Goal: Check status: Check status

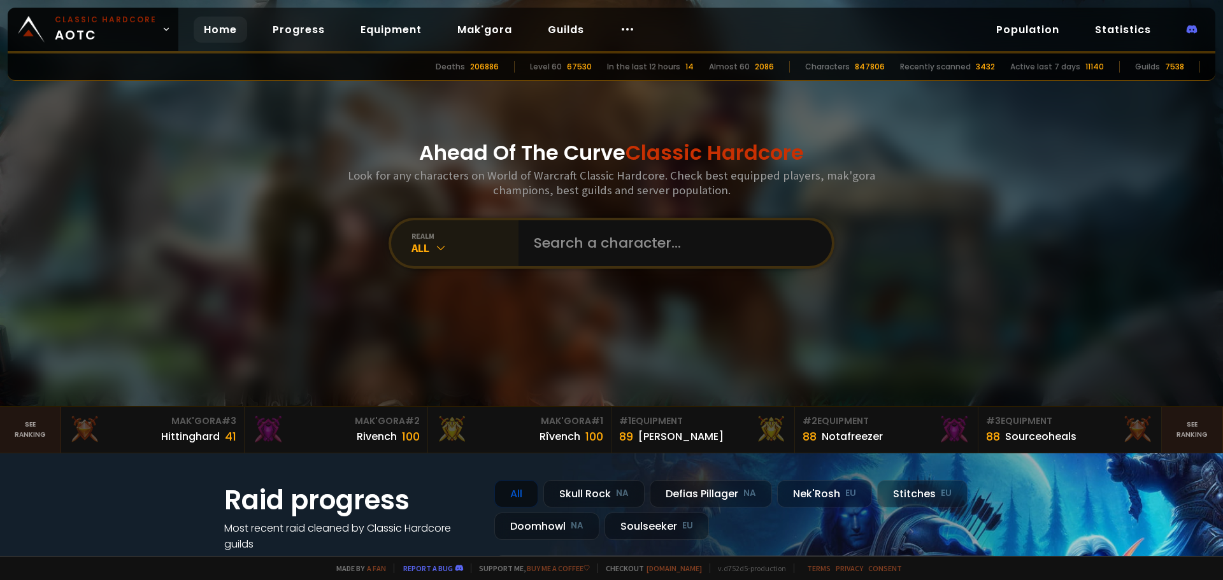
click at [441, 249] on icon at bounding box center [440, 247] width 13 height 13
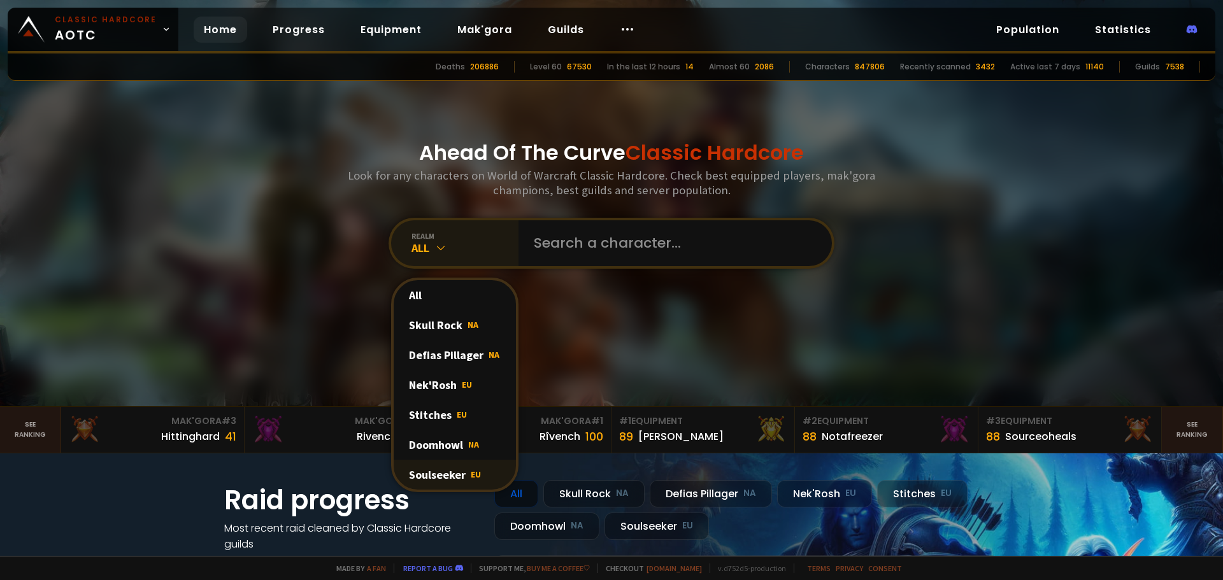
click at [438, 473] on div "Soulseeker EU" at bounding box center [455, 475] width 122 height 30
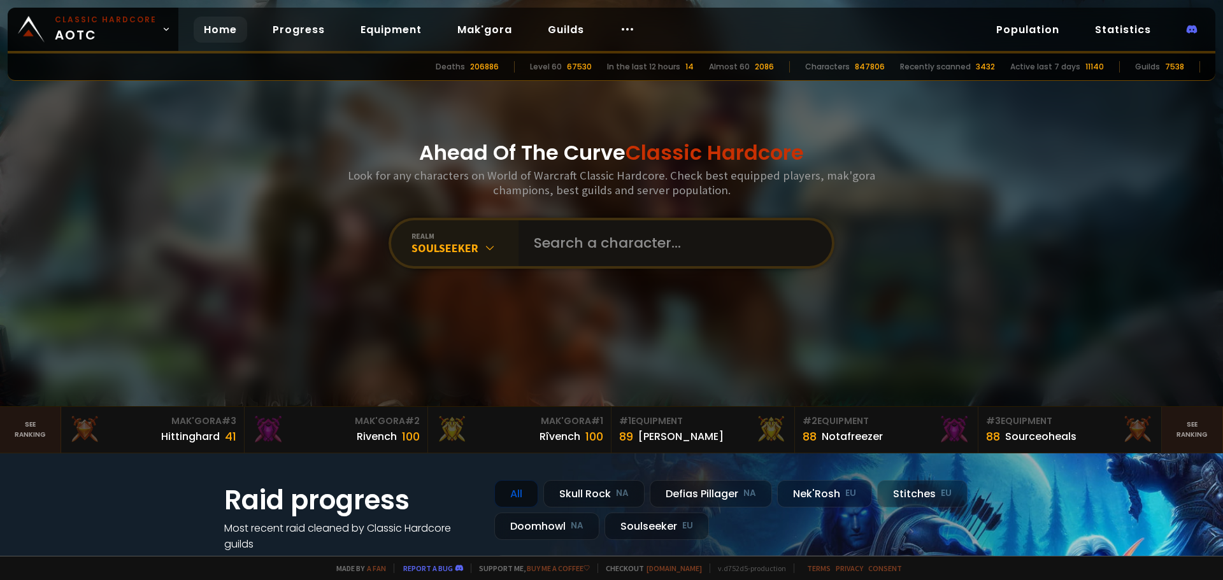
click at [580, 236] on input "text" at bounding box center [671, 243] width 290 height 46
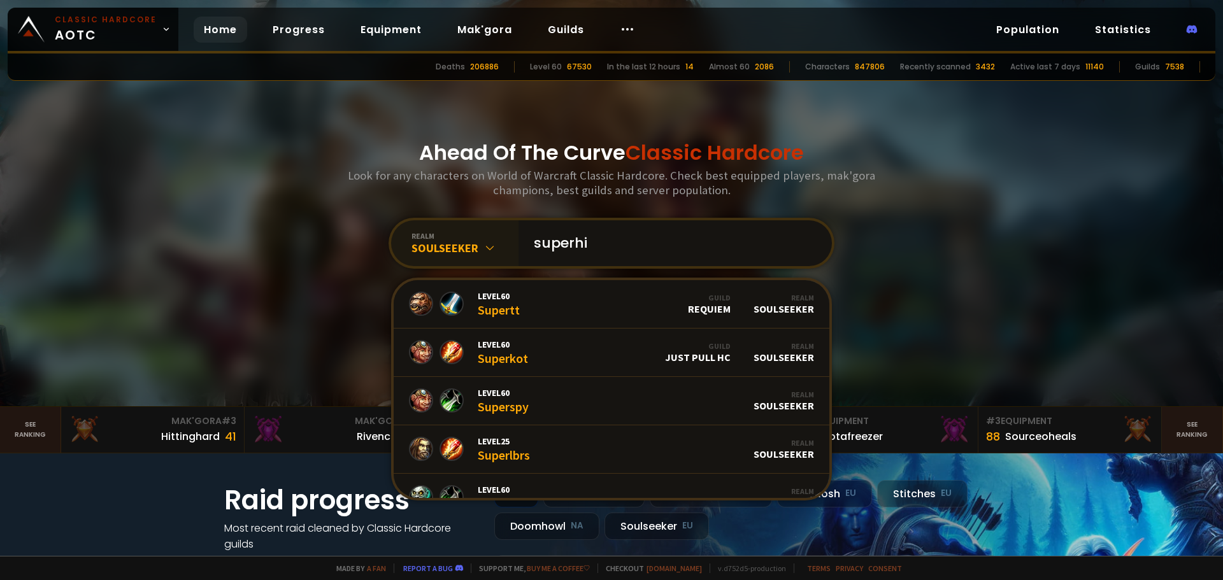
type input "superhik"
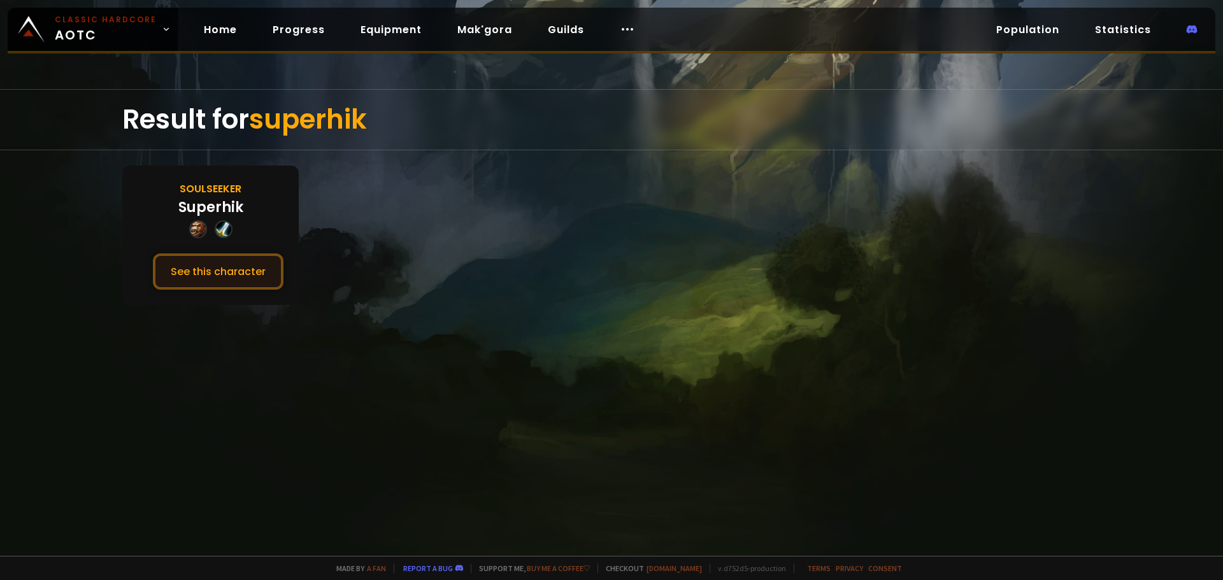
click at [215, 264] on button "See this character" at bounding box center [218, 271] width 131 height 36
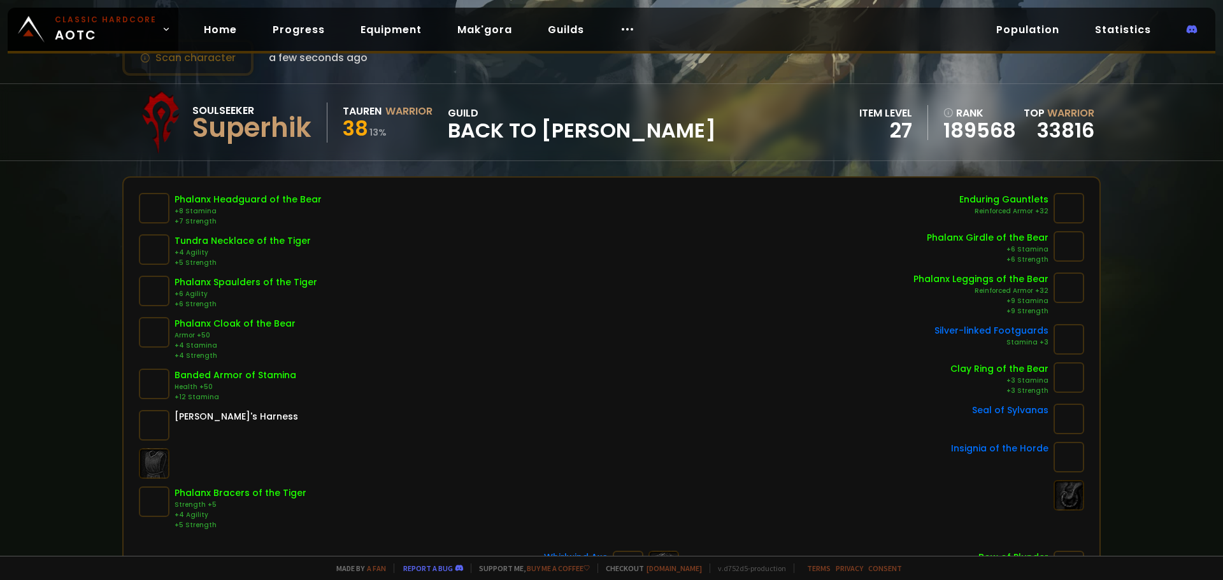
scroll to position [127, 0]
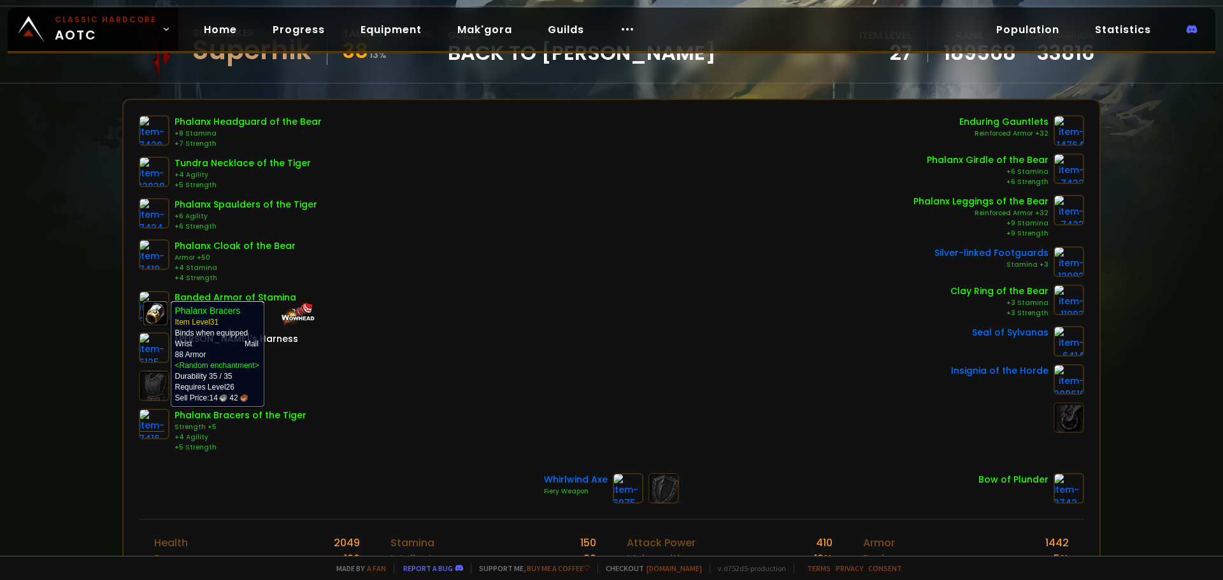
click at [155, 422] on img at bounding box center [154, 424] width 31 height 31
drag, startPoint x: 154, startPoint y: 425, endPoint x: 464, endPoint y: 373, distance: 314.6
click at [464, 373] on div "Phalanx Headguard of the Bear +8 Stamina +7 Strength Tundra Necklace of the Tig…" at bounding box center [611, 284] width 945 height 338
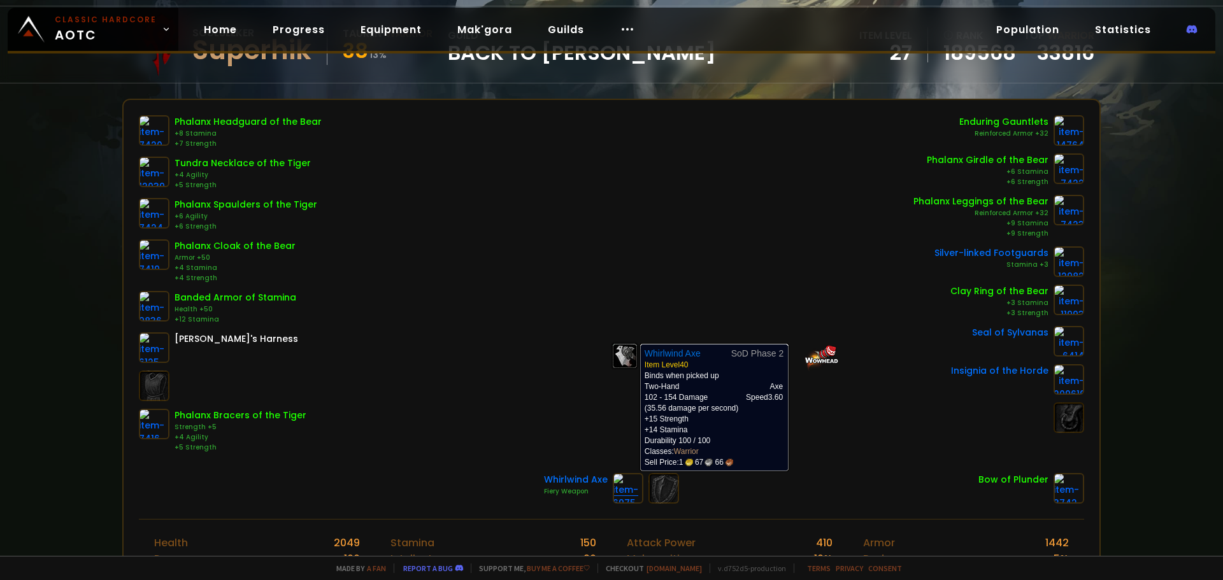
click at [624, 490] on img at bounding box center [628, 488] width 31 height 31
